Goal: Task Accomplishment & Management: Use online tool/utility

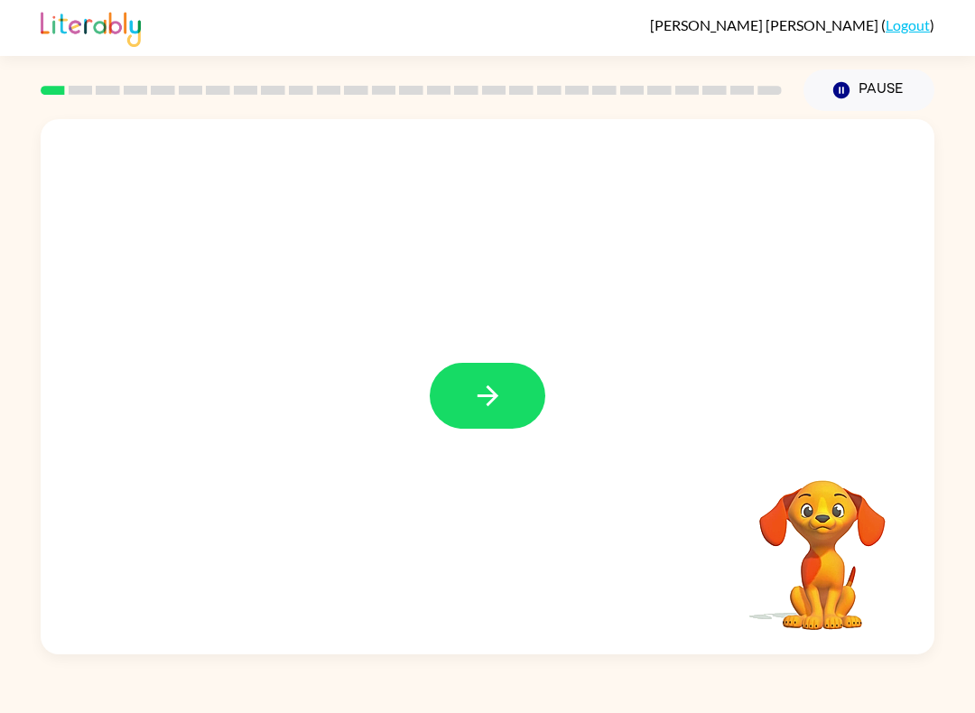
click at [464, 353] on div at bounding box center [488, 387] width 894 height 536
click at [499, 415] on button "button" at bounding box center [488, 396] width 116 height 66
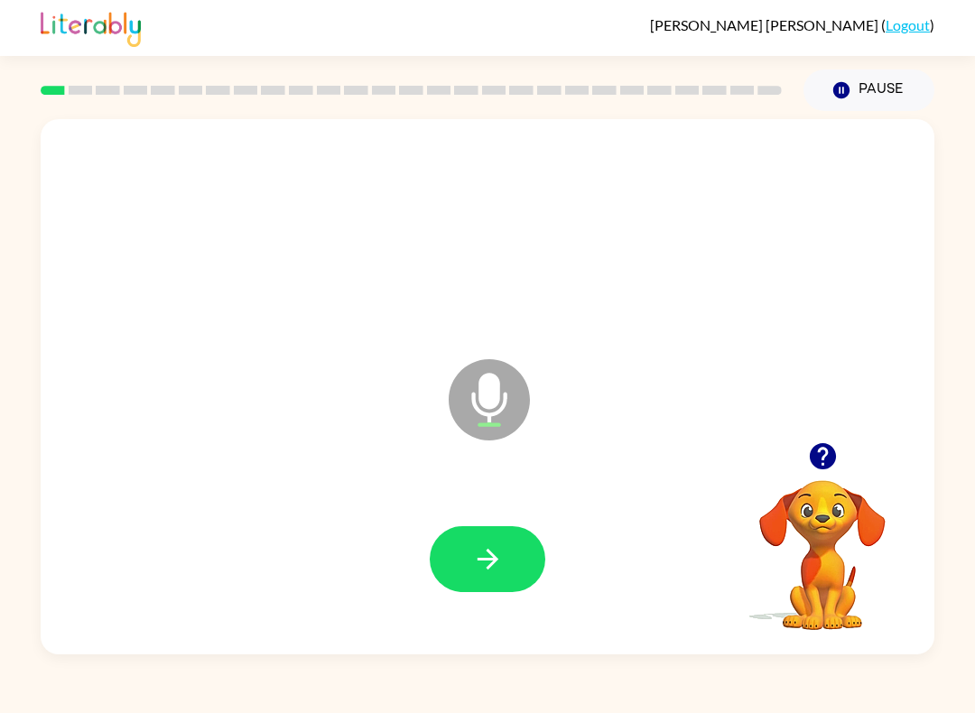
click at [494, 582] on button "button" at bounding box center [488, 559] width 116 height 66
click at [460, 580] on button "button" at bounding box center [488, 559] width 116 height 66
click at [472, 564] on icon "button" at bounding box center [488, 560] width 32 height 32
click at [493, 573] on icon "button" at bounding box center [488, 560] width 32 height 32
click at [500, 576] on button "button" at bounding box center [488, 559] width 116 height 66
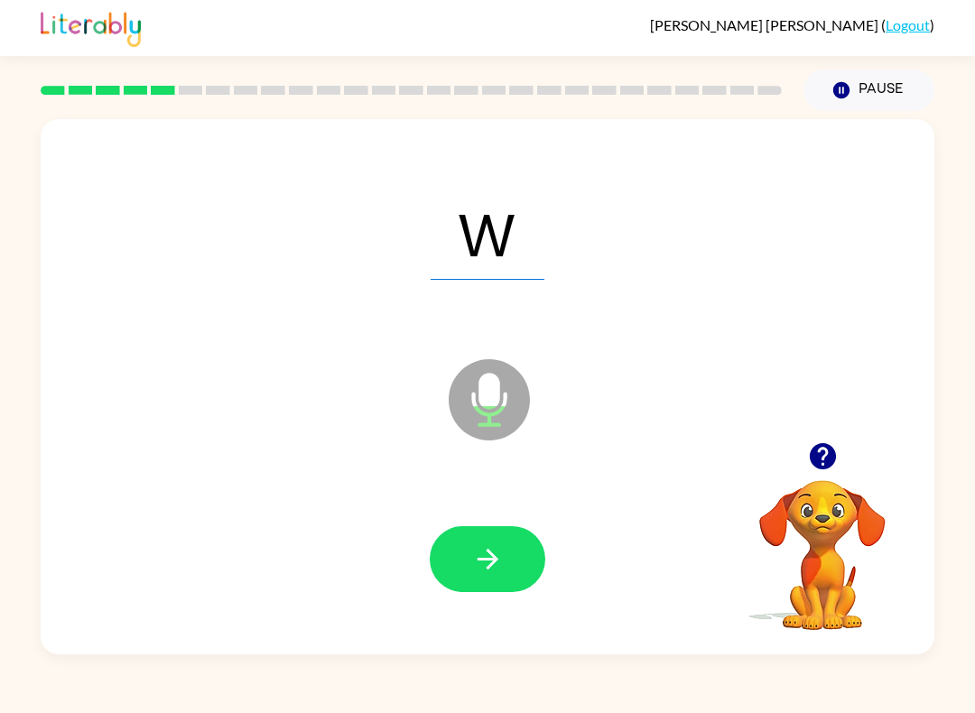
click at [495, 584] on button "button" at bounding box center [488, 559] width 116 height 66
click at [493, 587] on button "button" at bounding box center [488, 559] width 116 height 66
click at [504, 559] on button "button" at bounding box center [488, 559] width 116 height 66
click at [498, 566] on icon "button" at bounding box center [488, 560] width 32 height 32
click at [499, 566] on icon "button" at bounding box center [488, 560] width 32 height 32
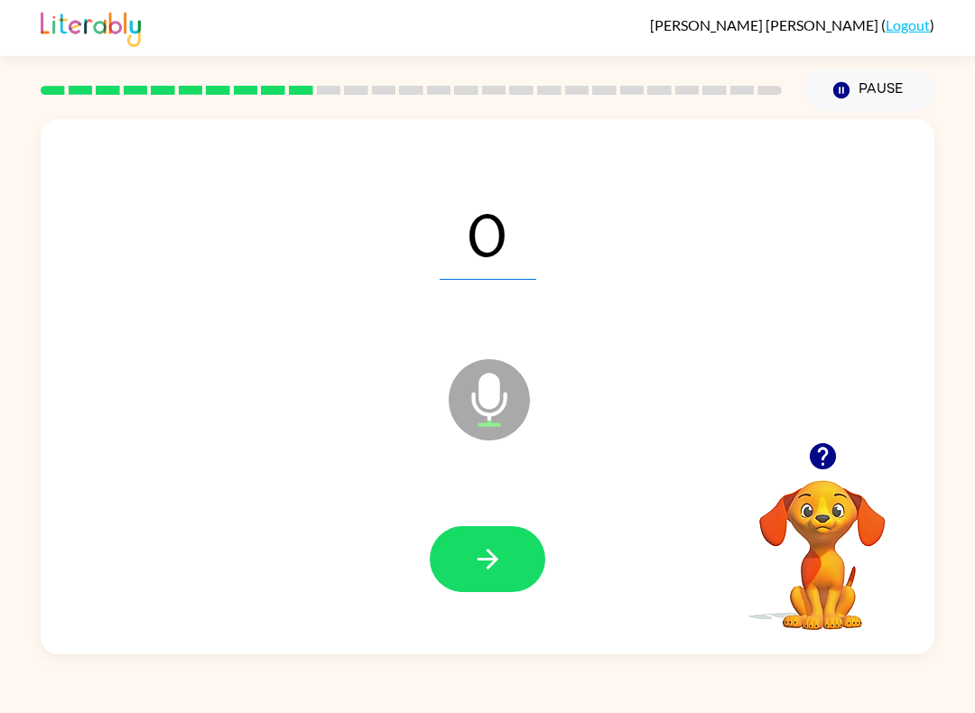
click at [476, 557] on icon "button" at bounding box center [488, 560] width 32 height 32
click at [491, 569] on icon "button" at bounding box center [488, 560] width 32 height 32
click at [437, 645] on div "U Microphone The Microphone is here when it is your turn to talk" at bounding box center [488, 387] width 894 height 536
click at [477, 558] on icon "button" at bounding box center [488, 560] width 32 height 32
click at [484, 558] on icon "button" at bounding box center [488, 560] width 32 height 32
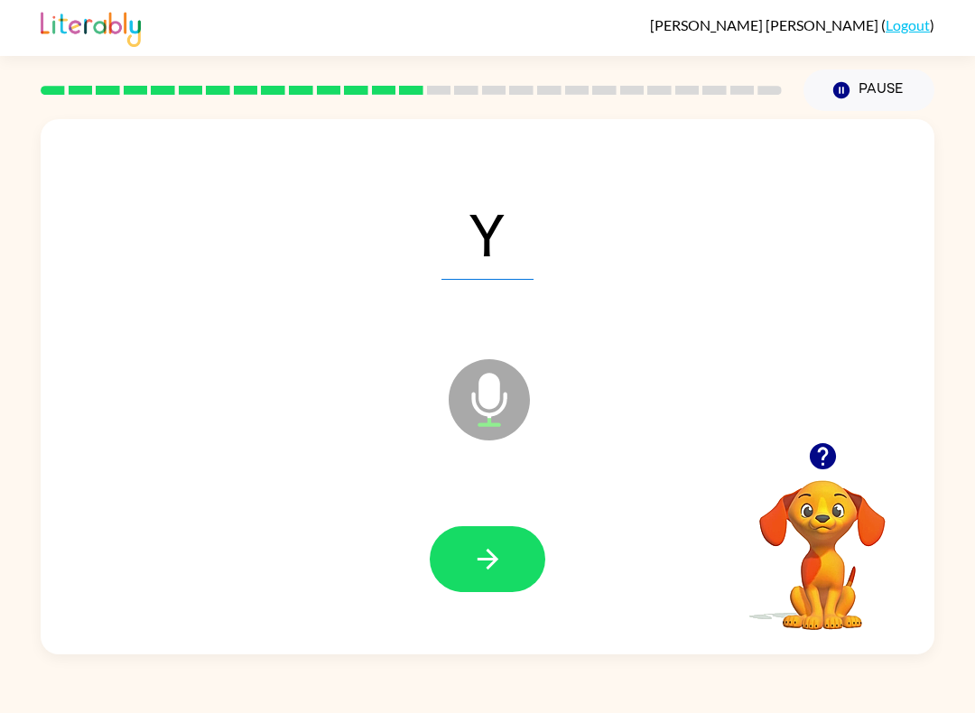
click at [480, 545] on icon "button" at bounding box center [488, 560] width 32 height 32
click at [489, 554] on icon "button" at bounding box center [487, 559] width 21 height 21
click at [541, 235] on span "Qu" at bounding box center [488, 233] width 131 height 94
click at [510, 548] on button "button" at bounding box center [488, 559] width 116 height 66
click at [494, 555] on icon "button" at bounding box center [488, 560] width 32 height 32
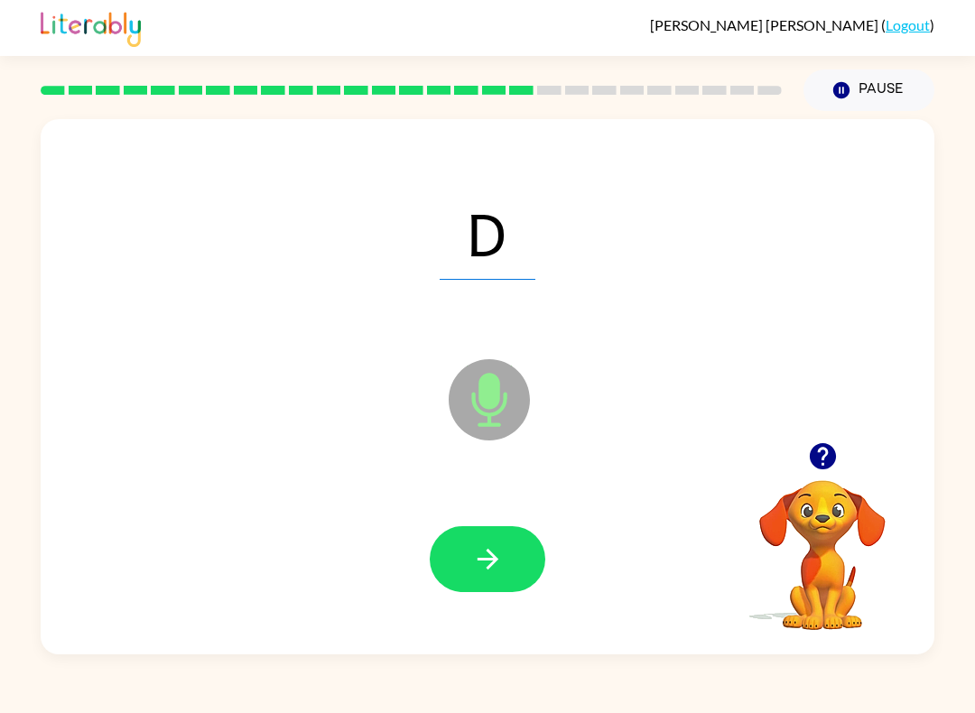
click at [482, 573] on icon "button" at bounding box center [488, 560] width 32 height 32
click at [481, 557] on icon "button" at bounding box center [488, 560] width 32 height 32
click at [473, 569] on icon "button" at bounding box center [488, 560] width 32 height 32
click at [472, 571] on icon "button" at bounding box center [488, 560] width 32 height 32
click at [485, 563] on icon "button" at bounding box center [488, 560] width 32 height 32
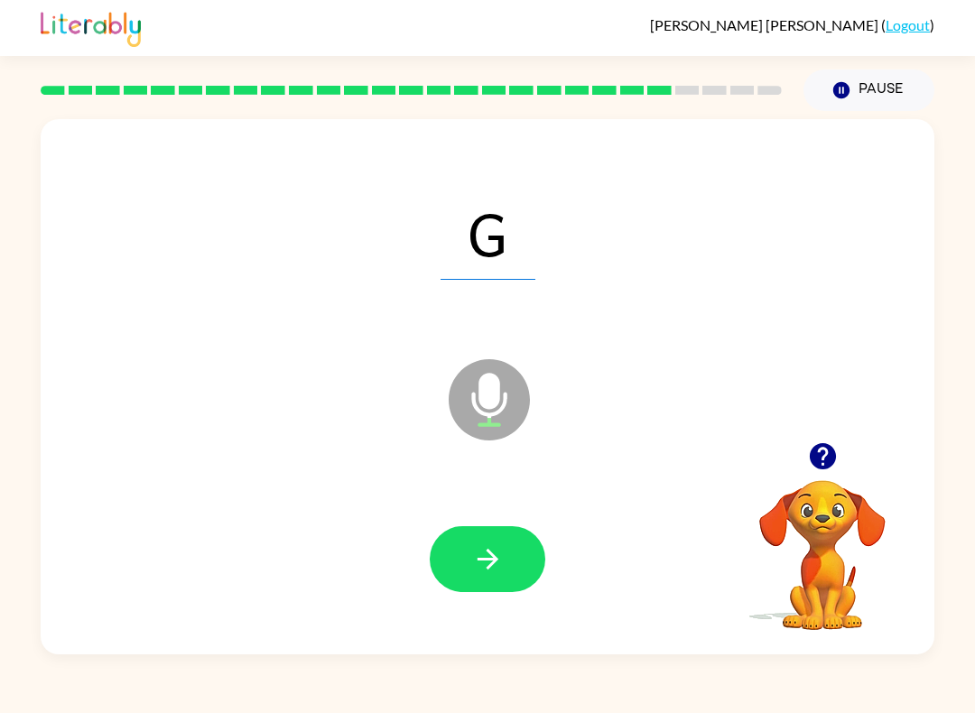
click at [461, 566] on button "button" at bounding box center [488, 559] width 116 height 66
click at [471, 577] on button "button" at bounding box center [488, 559] width 116 height 66
click at [491, 560] on icon "button" at bounding box center [487, 559] width 21 height 21
click at [513, 549] on button "button" at bounding box center [488, 559] width 116 height 66
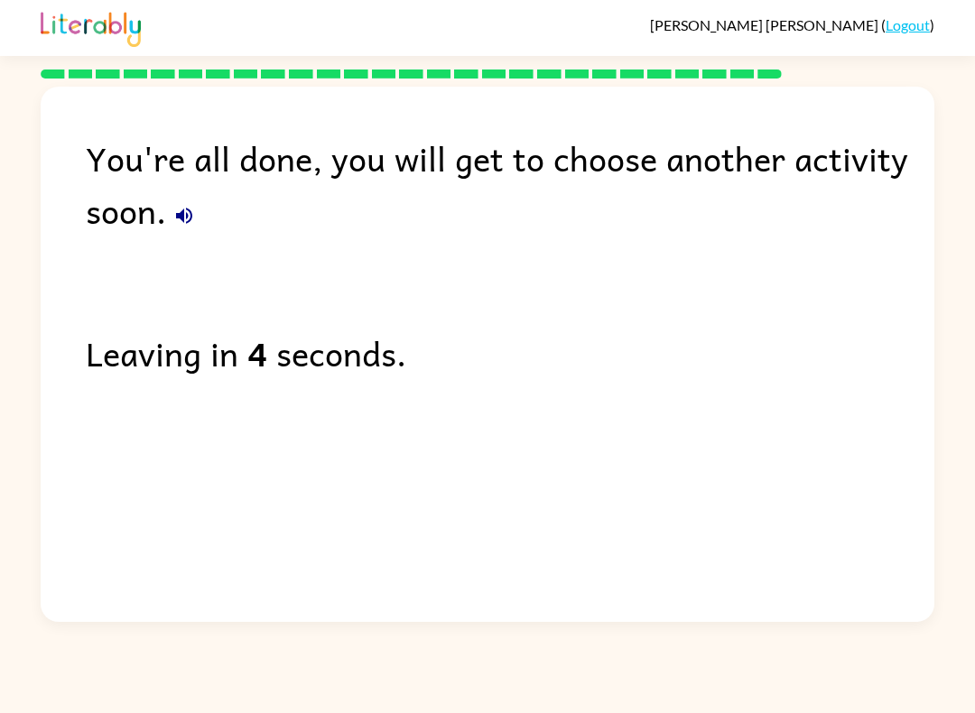
click at [892, 33] on link "Logout" at bounding box center [908, 24] width 44 height 17
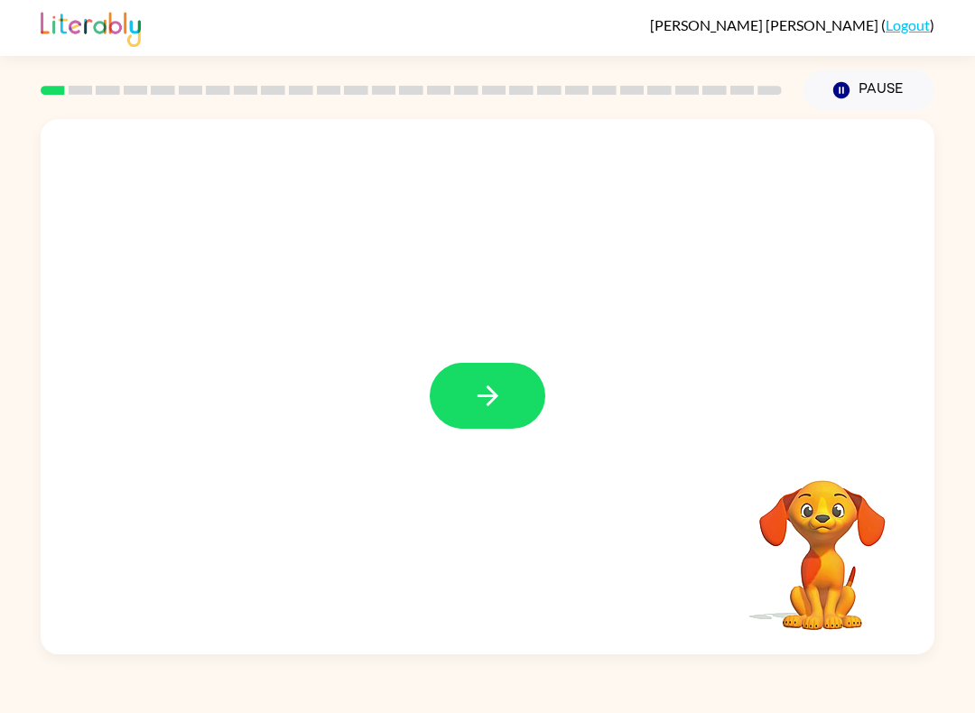
click at [520, 404] on button "button" at bounding box center [488, 396] width 116 height 66
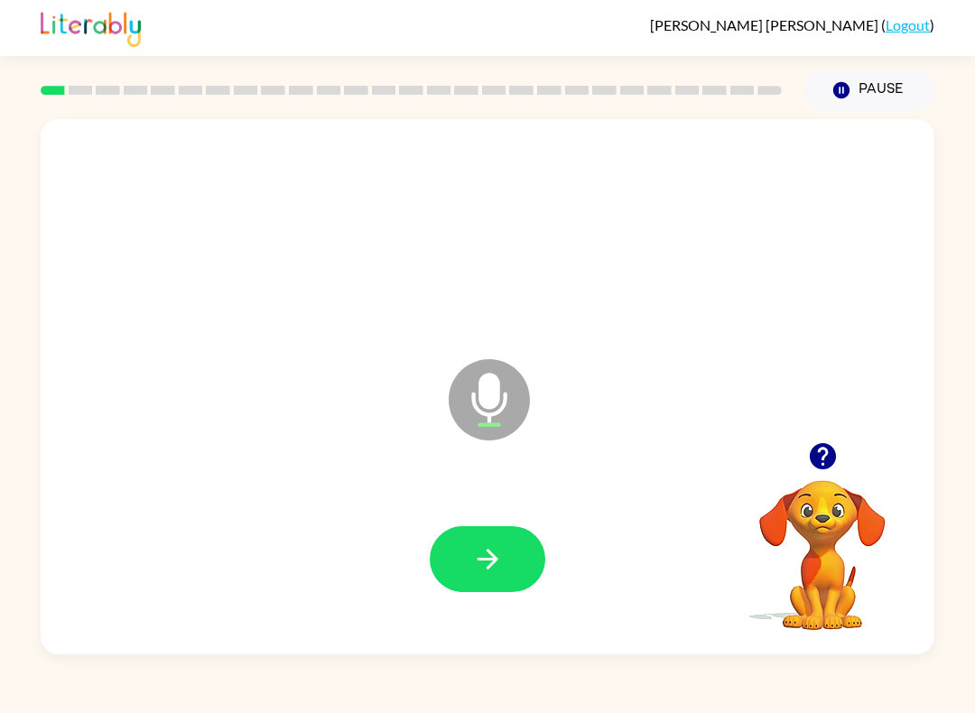
click at [479, 564] on icon "button" at bounding box center [488, 560] width 32 height 32
click at [480, 562] on icon "button" at bounding box center [488, 560] width 32 height 32
click at [489, 556] on icon "button" at bounding box center [488, 560] width 32 height 32
click at [483, 551] on icon "button" at bounding box center [488, 560] width 32 height 32
click at [480, 557] on icon "button" at bounding box center [488, 560] width 32 height 32
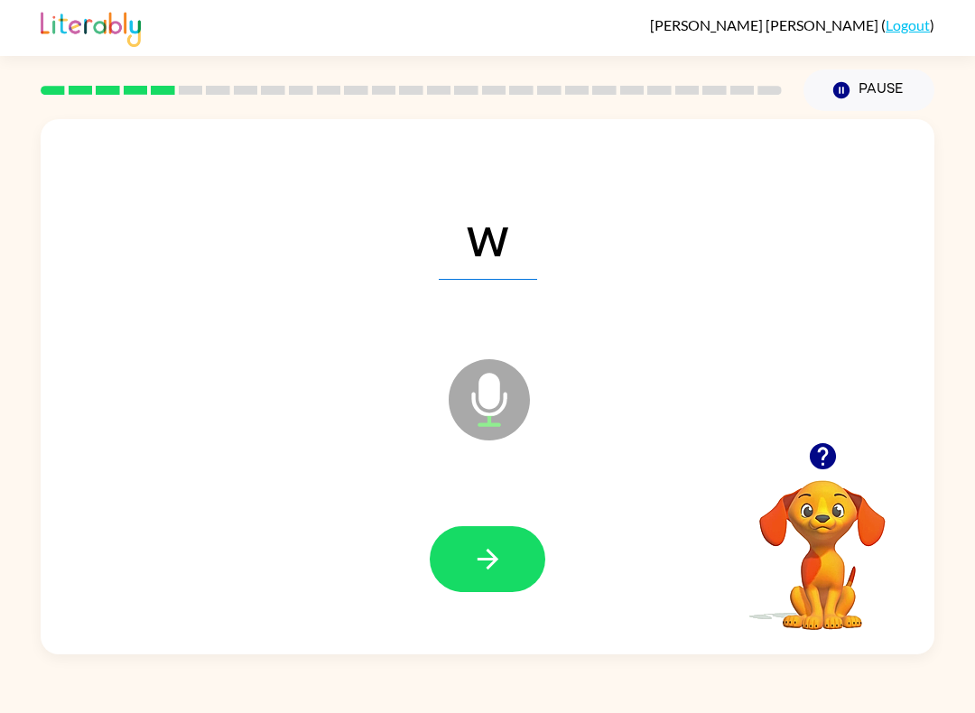
click at [473, 564] on icon "button" at bounding box center [488, 560] width 32 height 32
click at [480, 561] on icon "button" at bounding box center [487, 559] width 21 height 21
click at [480, 562] on icon "button" at bounding box center [488, 560] width 32 height 32
click at [479, 559] on icon "button" at bounding box center [488, 560] width 32 height 32
click at [474, 558] on icon "button" at bounding box center [488, 560] width 32 height 32
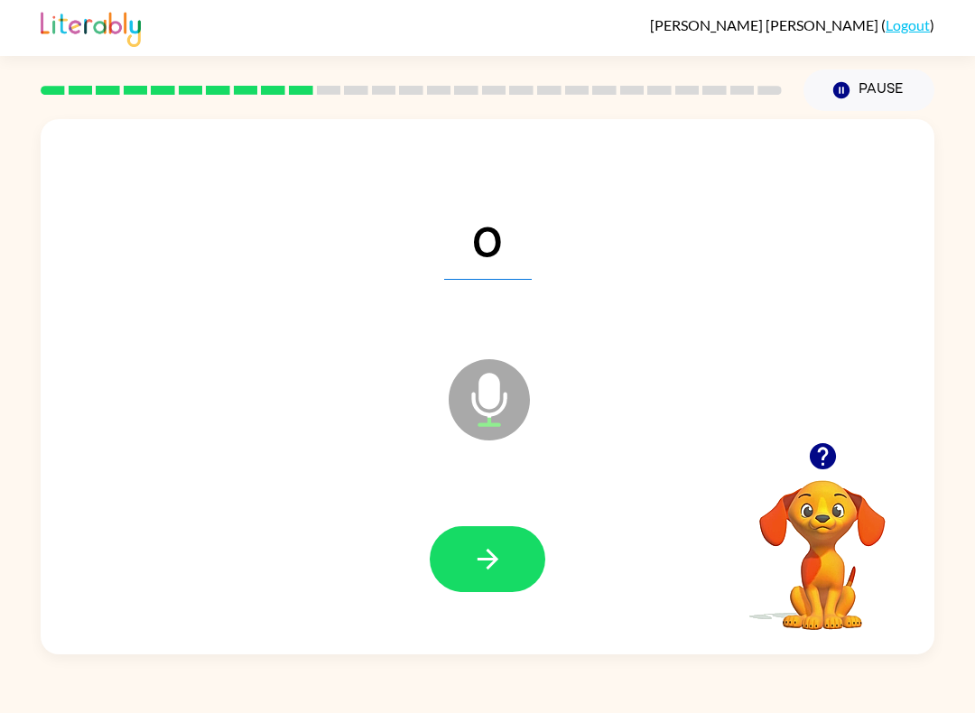
click at [479, 554] on icon "button" at bounding box center [488, 560] width 32 height 32
click at [472, 568] on icon "button" at bounding box center [488, 560] width 32 height 32
click at [287, 704] on div "Claudio Planas-Calvo ( Logout ) Pause Pause u Microphone The Microphone is here…" at bounding box center [487, 356] width 975 height 713
click at [456, 581] on button "button" at bounding box center [488, 559] width 116 height 66
click at [481, 546] on icon "button" at bounding box center [488, 560] width 32 height 32
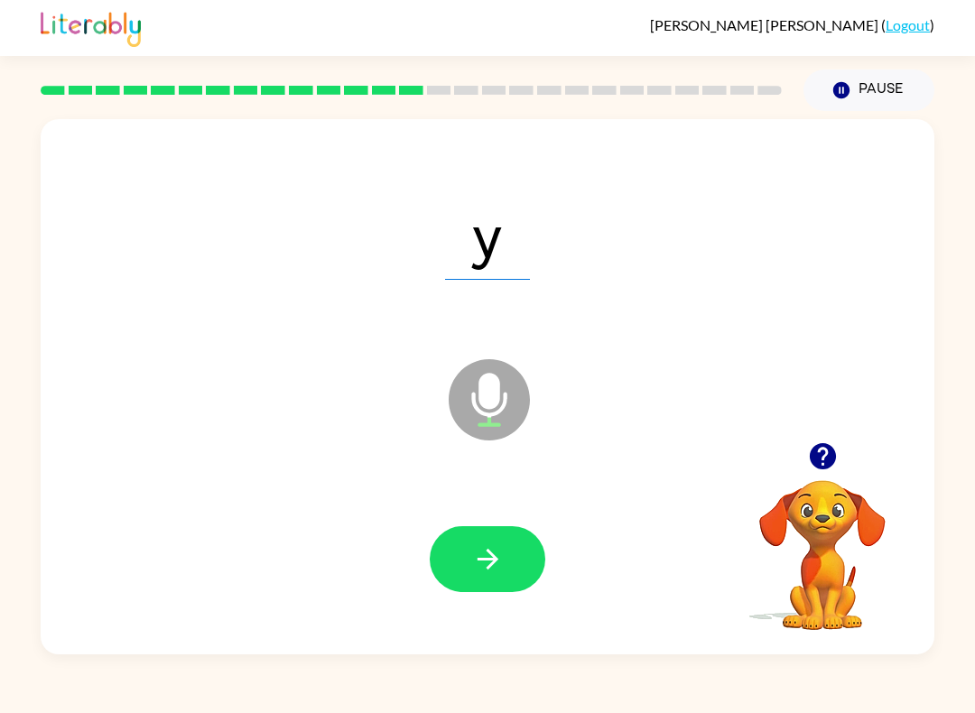
click at [489, 572] on icon "button" at bounding box center [488, 560] width 32 height 32
click at [479, 560] on icon "button" at bounding box center [487, 559] width 21 height 21
click at [489, 560] on icon "button" at bounding box center [487, 559] width 21 height 21
click at [490, 555] on icon "button" at bounding box center [487, 559] width 21 height 21
click at [488, 556] on icon "button" at bounding box center [488, 560] width 32 height 32
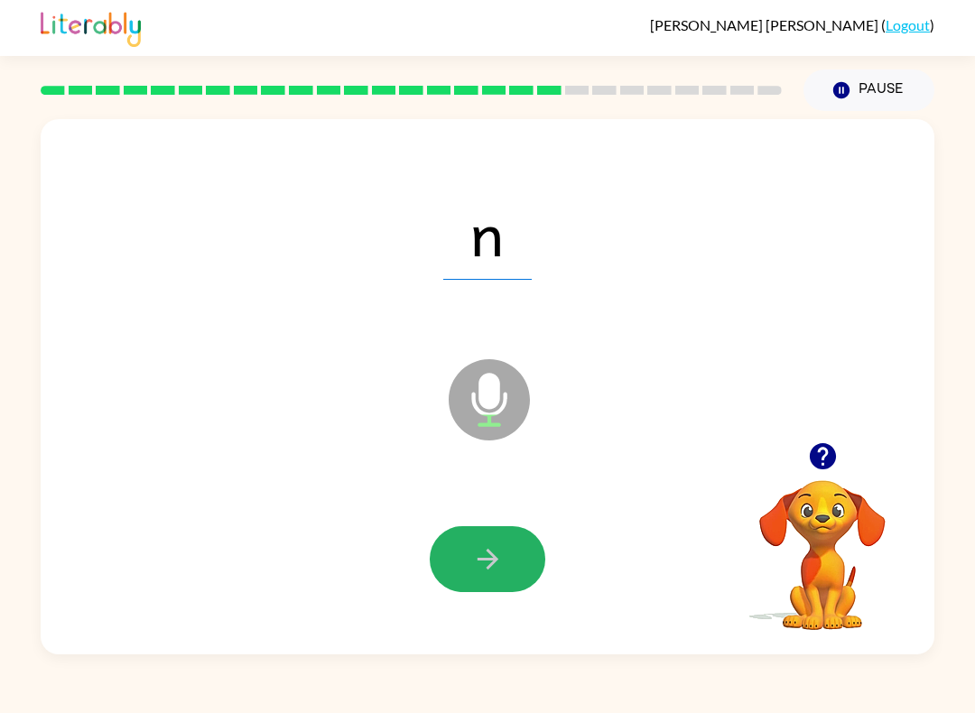
click at [474, 564] on icon "button" at bounding box center [488, 560] width 32 height 32
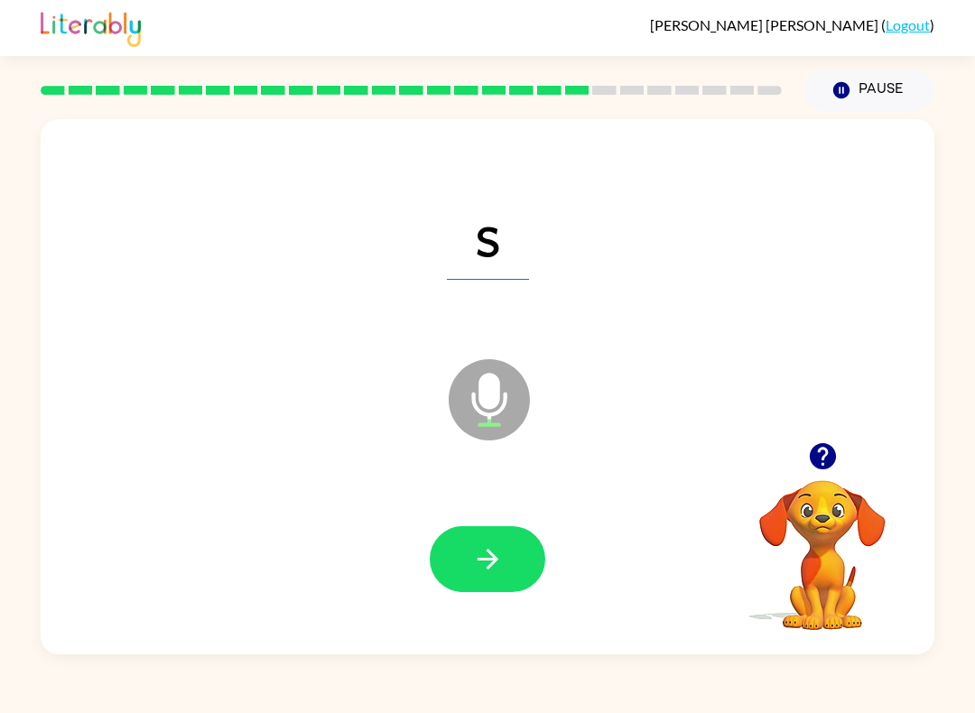
click at [492, 565] on icon "button" at bounding box center [487, 559] width 21 height 21
click at [484, 557] on icon "button" at bounding box center [488, 560] width 32 height 32
click at [476, 566] on icon "button" at bounding box center [488, 560] width 32 height 32
click at [493, 573] on icon "button" at bounding box center [488, 560] width 32 height 32
click at [479, 569] on icon "button" at bounding box center [488, 560] width 32 height 32
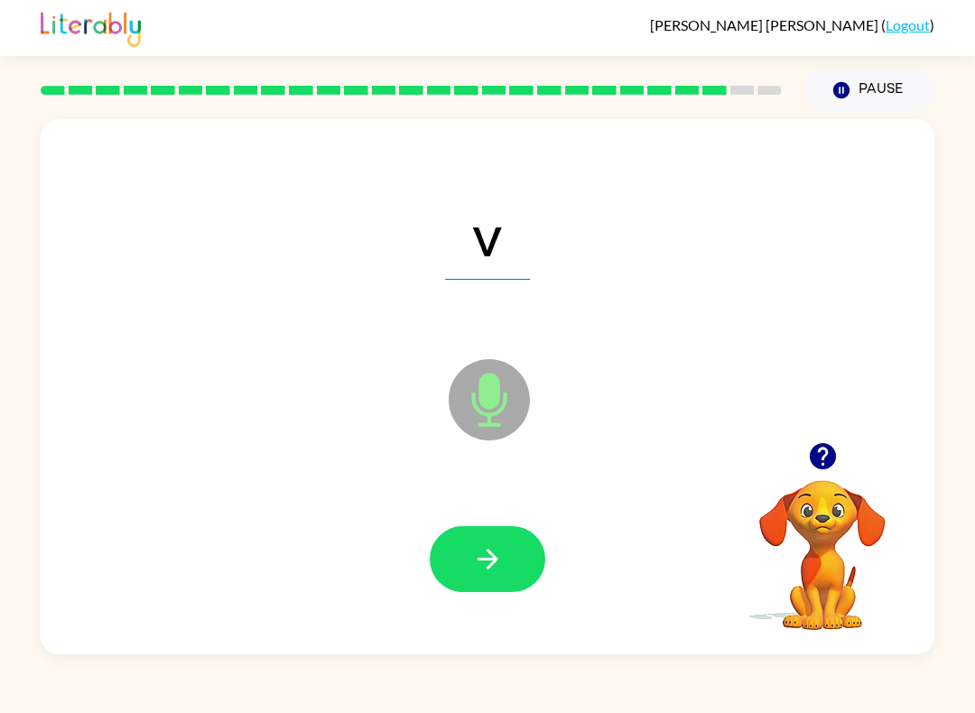
click at [462, 573] on button "button" at bounding box center [488, 559] width 116 height 66
click at [491, 566] on icon "button" at bounding box center [487, 559] width 21 height 21
